Goal: Obtain resource: Obtain resource

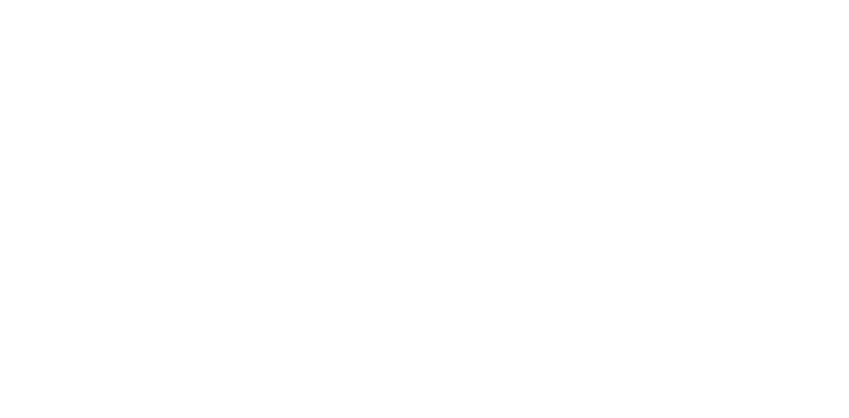
click at [160, 13] on div at bounding box center [424, 209] width 849 height 418
click at [184, 56] on div at bounding box center [424, 209] width 849 height 418
drag, startPoint x: 234, startPoint y: 11, endPoint x: 499, endPoint y: 233, distance: 345.8
click at [499, 233] on div at bounding box center [424, 209] width 849 height 418
click at [367, 186] on div at bounding box center [424, 209] width 849 height 418
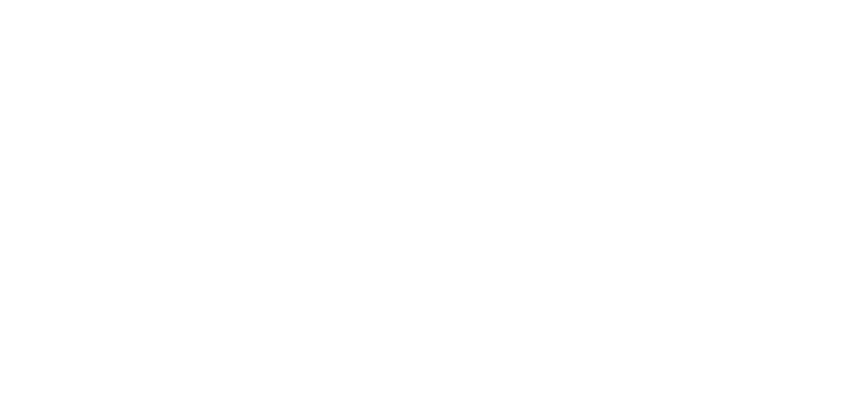
click at [278, 254] on div at bounding box center [424, 209] width 849 height 418
click at [197, 223] on div at bounding box center [424, 209] width 849 height 418
click at [194, 223] on div at bounding box center [424, 209] width 849 height 418
click at [274, 238] on div at bounding box center [424, 209] width 849 height 418
click at [305, 241] on div at bounding box center [424, 209] width 849 height 418
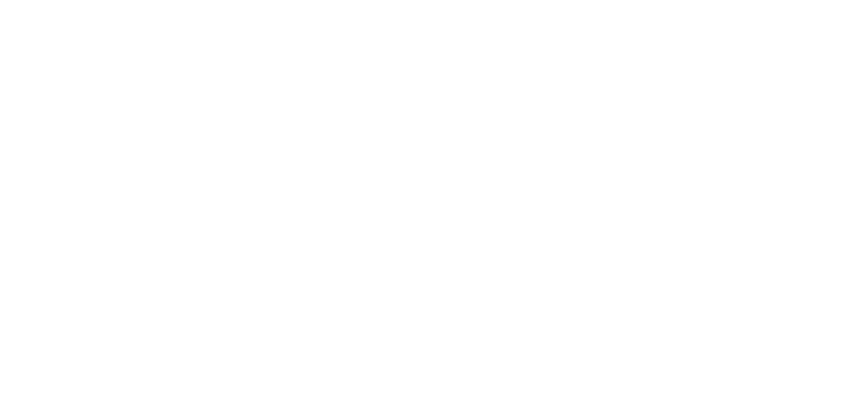
click at [304, 241] on div at bounding box center [424, 209] width 849 height 418
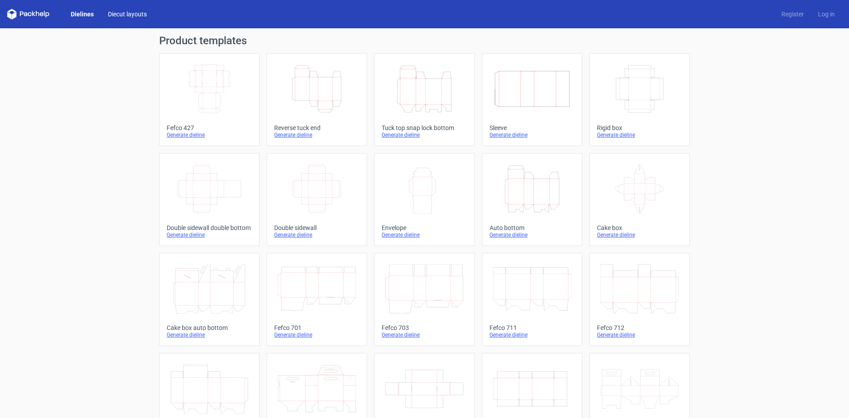
click at [127, 12] on link "Diecut layouts" at bounding box center [127, 14] width 53 height 9
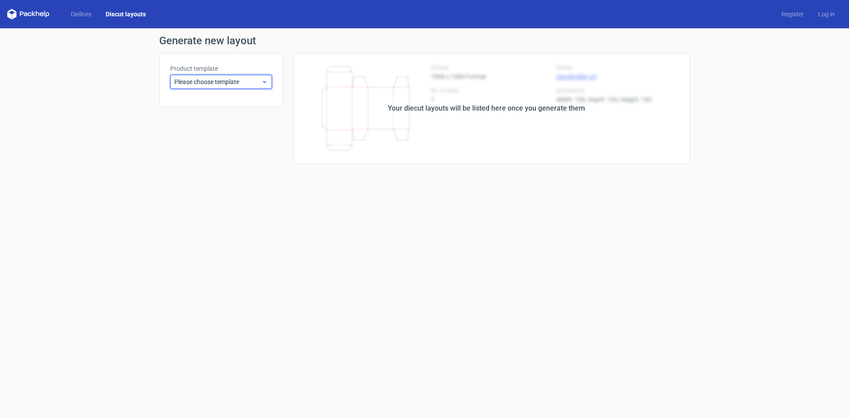
click at [249, 78] on span "Please choose template" at bounding box center [217, 81] width 87 height 9
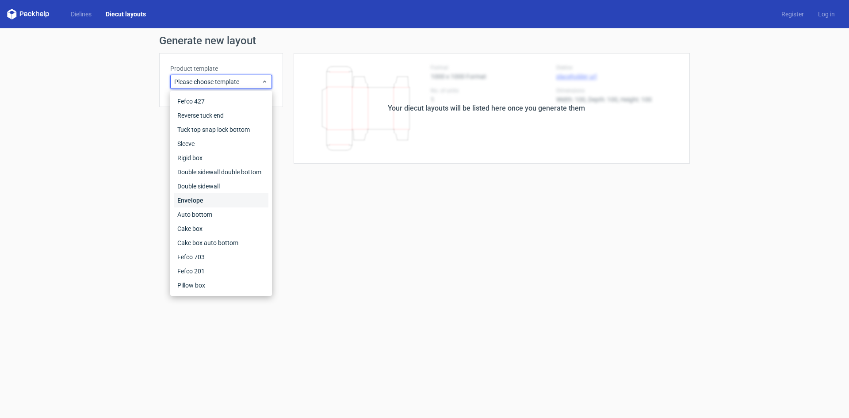
click at [211, 199] on div "Envelope" at bounding box center [221, 200] width 95 height 14
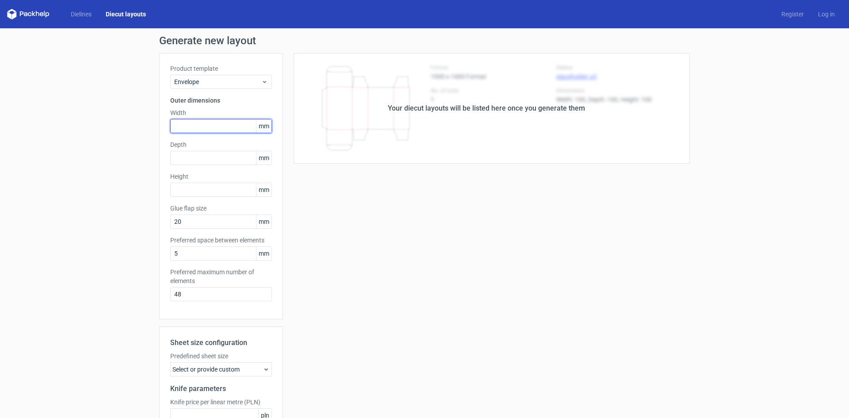
click at [206, 126] on input "text" at bounding box center [221, 126] width 102 height 14
paste input "1524"
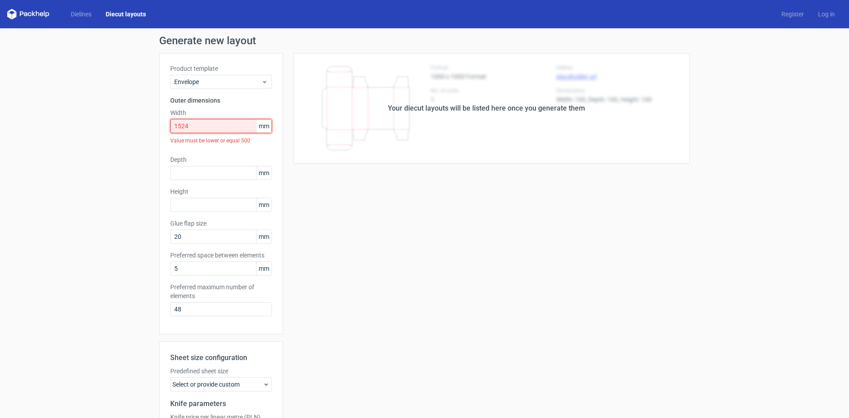
drag, startPoint x: 179, startPoint y: 127, endPoint x: 184, endPoint y: 128, distance: 5.4
click at [184, 128] on input "1524" at bounding box center [221, 126] width 102 height 14
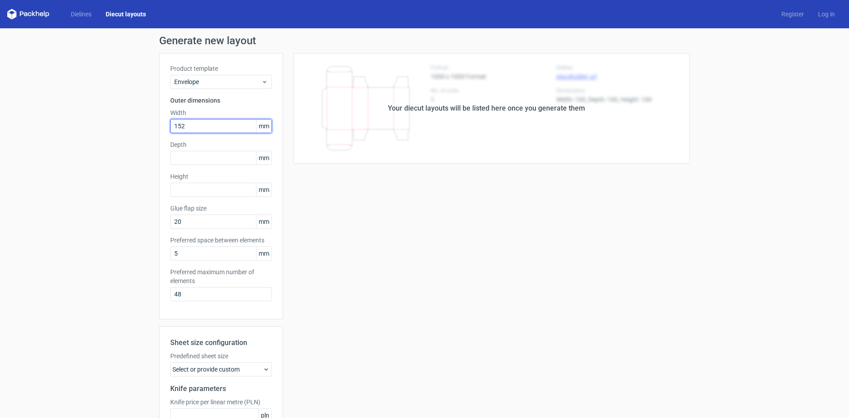
type input "152"
click at [192, 188] on input "text" at bounding box center [221, 190] width 102 height 14
type input "106"
click at [206, 154] on input "text" at bounding box center [221, 158] width 102 height 14
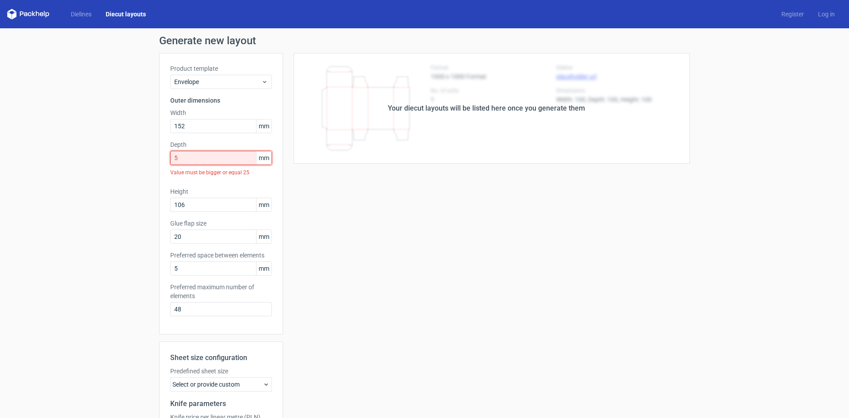
drag, startPoint x: 214, startPoint y: 154, endPoint x: 125, endPoint y: 154, distance: 88.9
click at [125, 154] on div "Generate new layout Product template Envelope Outer dimensions Width 152 mm Dep…" at bounding box center [424, 275] width 849 height 495
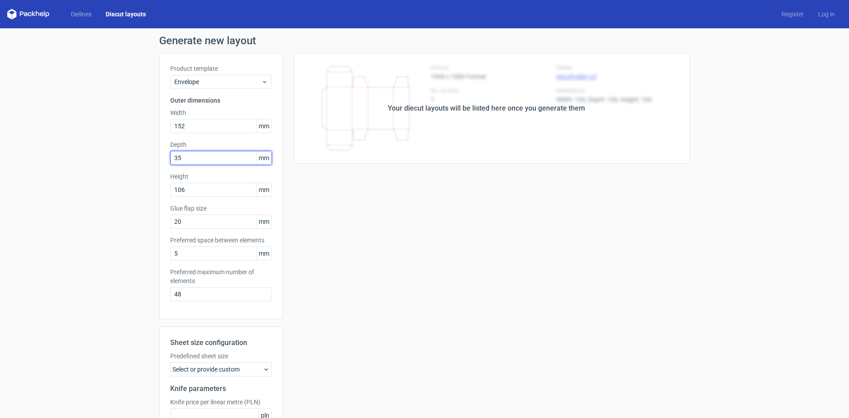
type input "35"
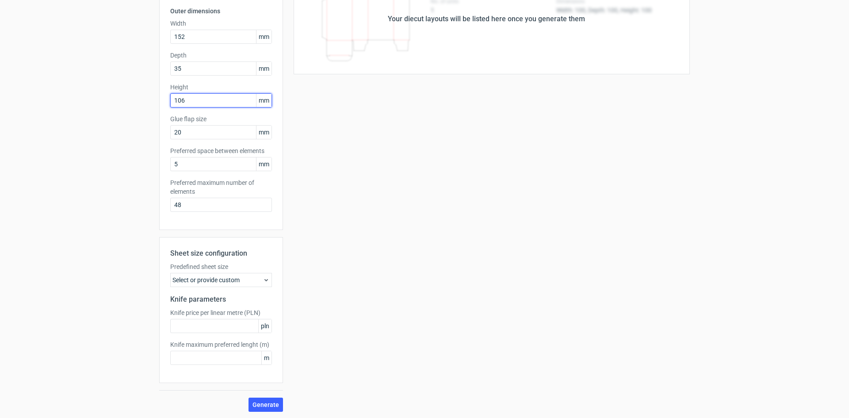
scroll to position [90, 0]
click at [267, 407] on button "Generate" at bounding box center [266, 404] width 34 height 14
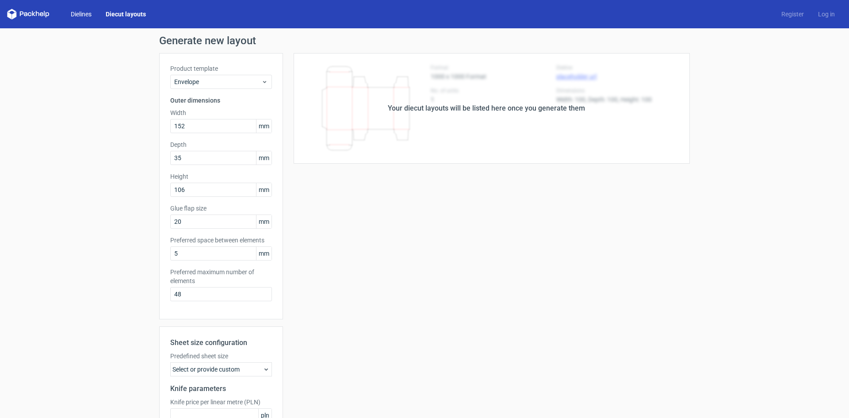
click at [78, 14] on link "Dielines" at bounding box center [81, 14] width 35 height 9
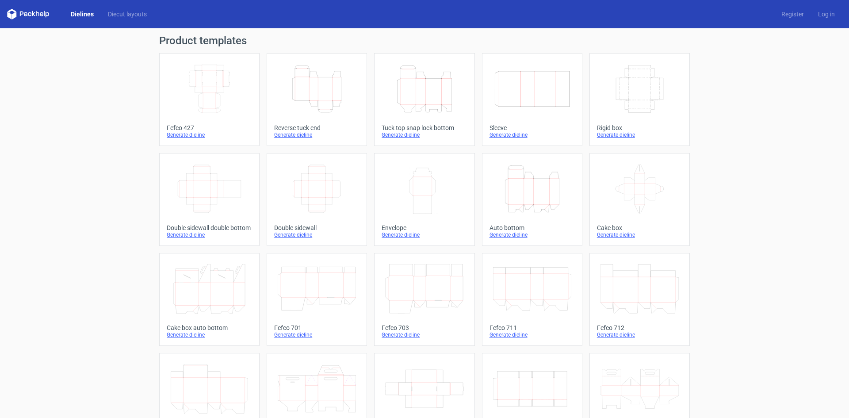
click at [78, 14] on link "Dielines" at bounding box center [82, 14] width 37 height 9
click at [405, 236] on div "Generate dieline" at bounding box center [424, 234] width 85 height 7
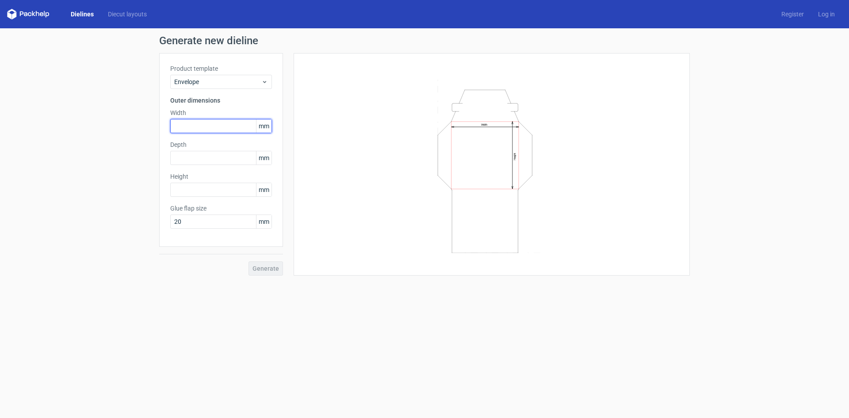
click at [218, 126] on input "text" at bounding box center [221, 126] width 102 height 14
click at [202, 127] on input "text" at bounding box center [221, 126] width 102 height 14
type input "152"
type input "101"
click at [202, 124] on input "152" at bounding box center [221, 126] width 102 height 14
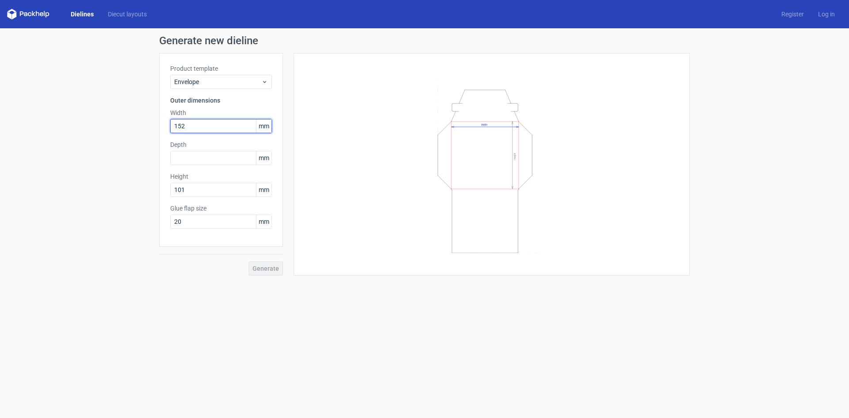
drag, startPoint x: 202, startPoint y: 124, endPoint x: 131, endPoint y: 125, distance: 71.2
click at [131, 125] on div "Generate new dieline Product template Envelope Outer dimensions Width 152 mm De…" at bounding box center [424, 155] width 849 height 254
click at [187, 156] on input "text" at bounding box center [221, 158] width 102 height 14
click at [266, 267] on span "Generate" at bounding box center [266, 268] width 27 height 6
click at [266, 267] on circle at bounding box center [266, 268] width 10 height 10
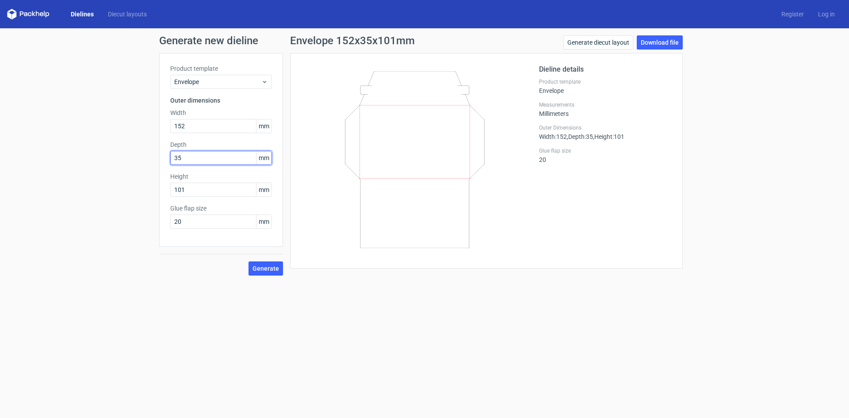
drag, startPoint x: 188, startPoint y: 157, endPoint x: 66, endPoint y: 150, distance: 121.8
click at [66, 150] on div "Generate new dieline Product template Envelope Outer dimensions Width 152 mm De…" at bounding box center [424, 155] width 849 height 254
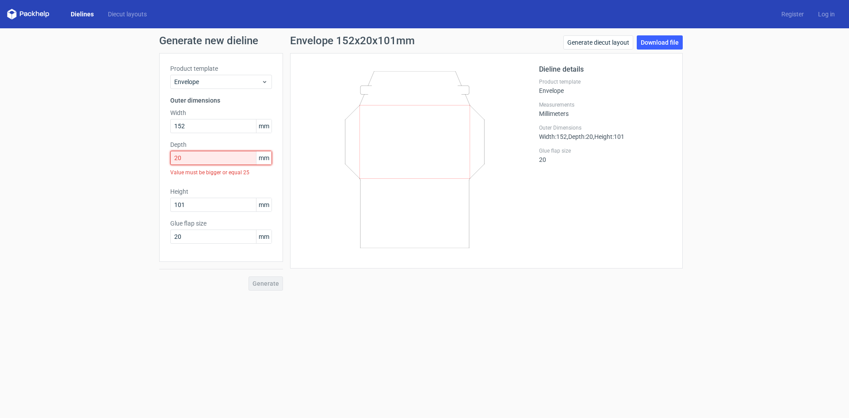
click at [189, 161] on input "20" at bounding box center [221, 158] width 102 height 14
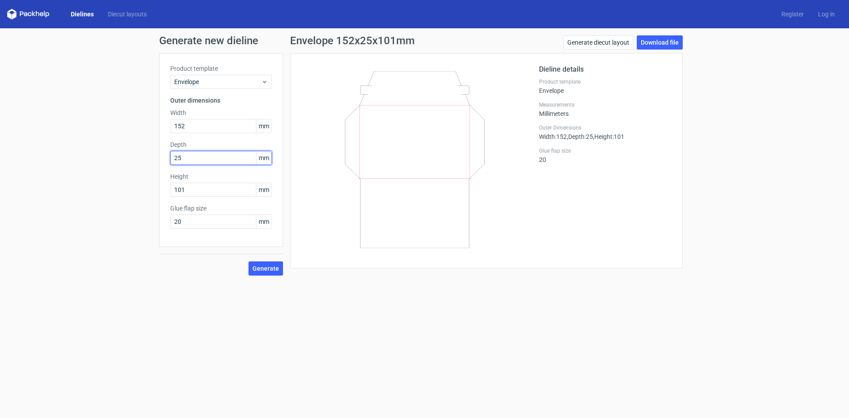
type input "25"
click at [260, 270] on span "Generate" at bounding box center [266, 268] width 27 height 6
click at [460, 307] on form "Generate new dieline Product template Envelope Outer dimensions Width 152 mm De…" at bounding box center [424, 223] width 849 height 390
drag, startPoint x: 670, startPoint y: 42, endPoint x: 756, endPoint y: 81, distance: 94.4
click at [670, 42] on link "Download file" at bounding box center [660, 42] width 46 height 14
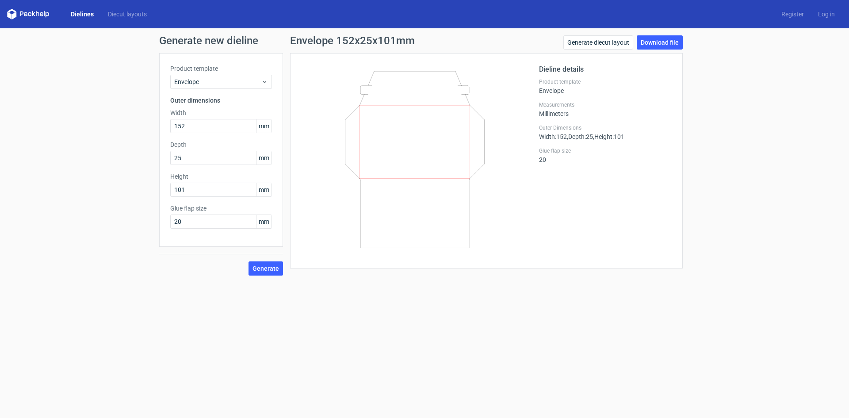
click at [489, 247] on icon at bounding box center [414, 159] width 213 height 177
click at [200, 126] on input "152" at bounding box center [221, 126] width 102 height 14
drag, startPoint x: 209, startPoint y: 128, endPoint x: 77, endPoint y: 103, distance: 134.1
click at [0, 91] on div "Generate new dieline Product template Envelope Outer dimensions Width 152 mm De…" at bounding box center [424, 155] width 849 height 254
type input "101"
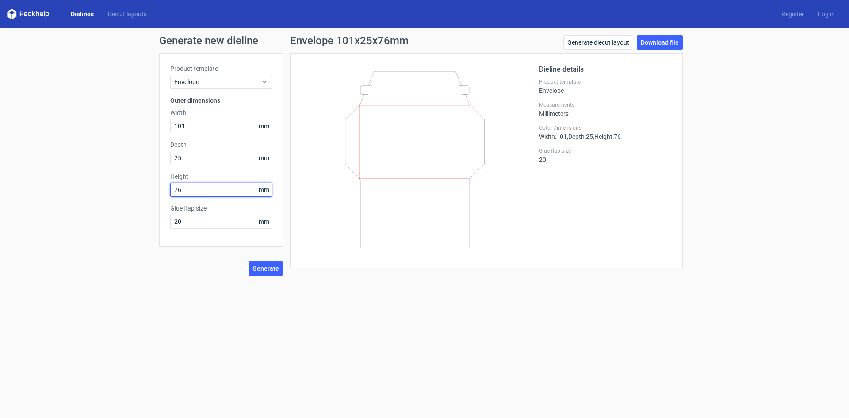
type input "76"
click at [265, 272] on span "Generate" at bounding box center [266, 268] width 27 height 6
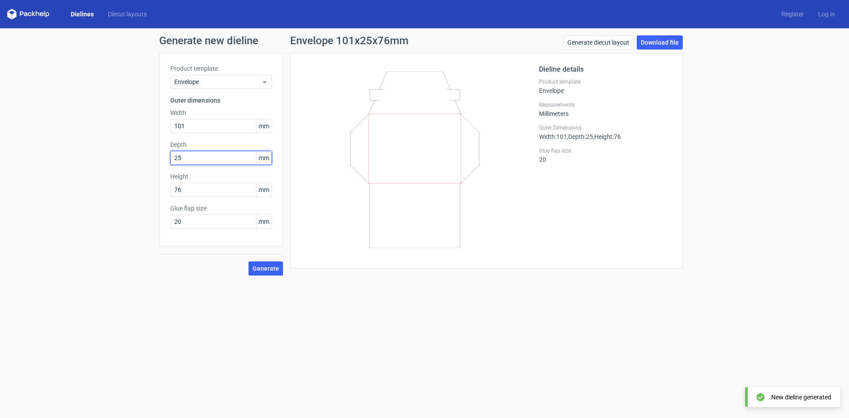
drag, startPoint x: 71, startPoint y: 144, endPoint x: 46, endPoint y: 143, distance: 24.8
click at [49, 144] on div "Generate new dieline Product template Envelope Outer dimensions Width 101 mm De…" at bounding box center [424, 155] width 849 height 254
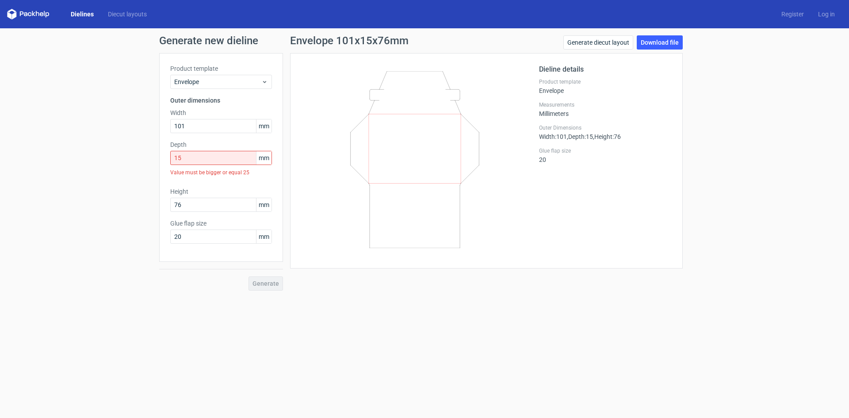
click at [266, 266] on div "Generate" at bounding box center [221, 276] width 124 height 29
click at [207, 160] on input "15" at bounding box center [221, 158] width 102 height 14
click at [241, 155] on input "15" at bounding box center [221, 158] width 102 height 14
drag, startPoint x: 225, startPoint y: 157, endPoint x: 136, endPoint y: 150, distance: 89.2
click at [136, 150] on div "Generate new dieline Product template Envelope Outer dimensions Width 101 mm De…" at bounding box center [424, 162] width 849 height 269
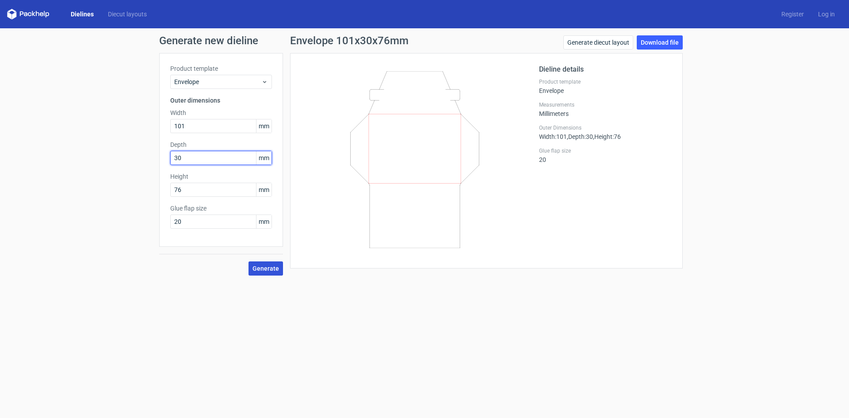
type input "30"
click at [262, 269] on span "Generate" at bounding box center [266, 268] width 27 height 6
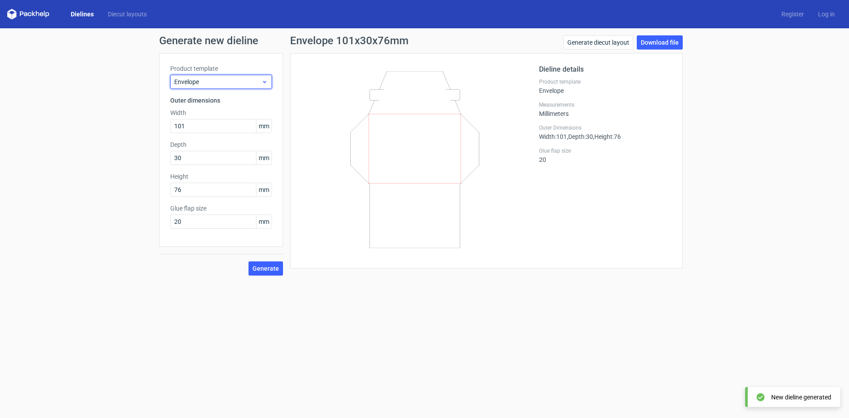
click at [231, 79] on span "Envelope" at bounding box center [217, 81] width 87 height 9
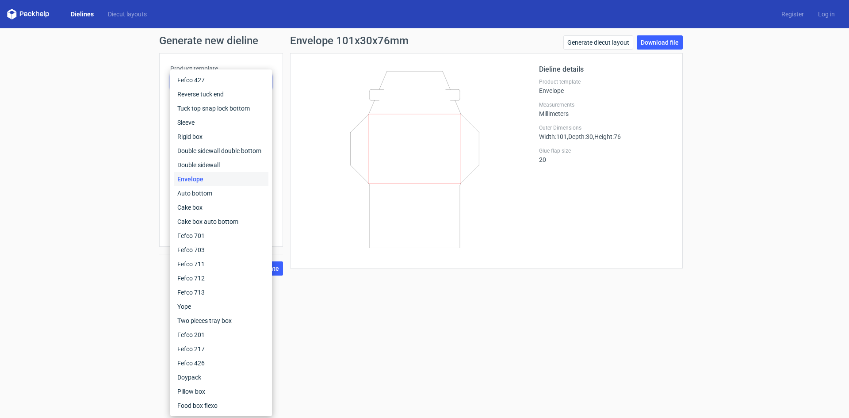
click at [552, 223] on div "Dieline details Product template Envelope Measurements Millimeters Outer Dimens…" at bounding box center [605, 160] width 133 height 193
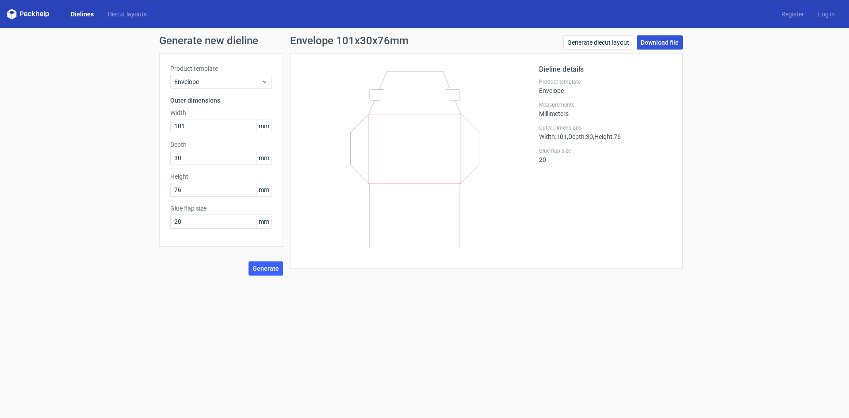
click at [660, 44] on link "Download file" at bounding box center [660, 42] width 46 height 14
